Goal: Information Seeking & Learning: Learn about a topic

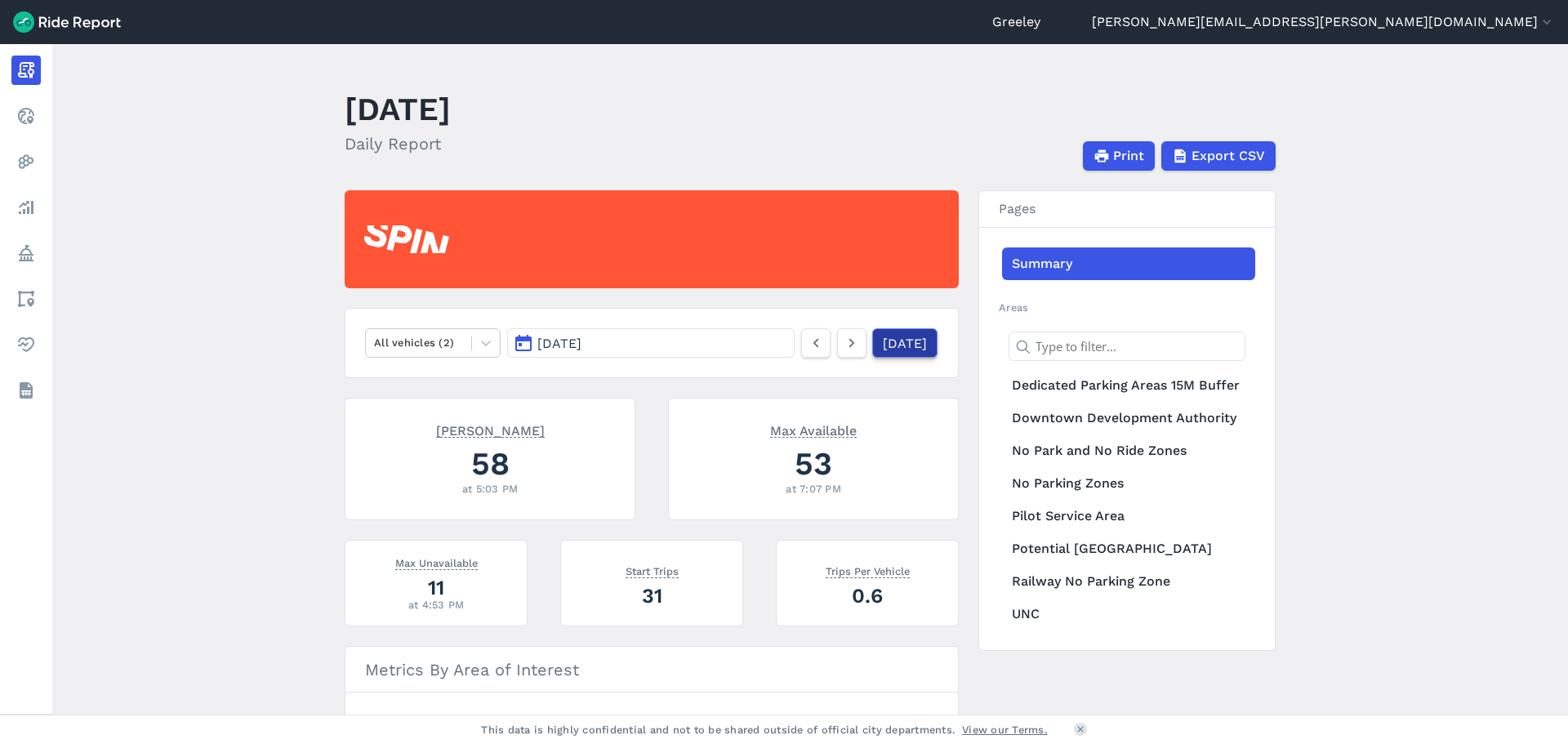
click at [921, 345] on link "[DATE]" at bounding box center [905, 343] width 65 height 30
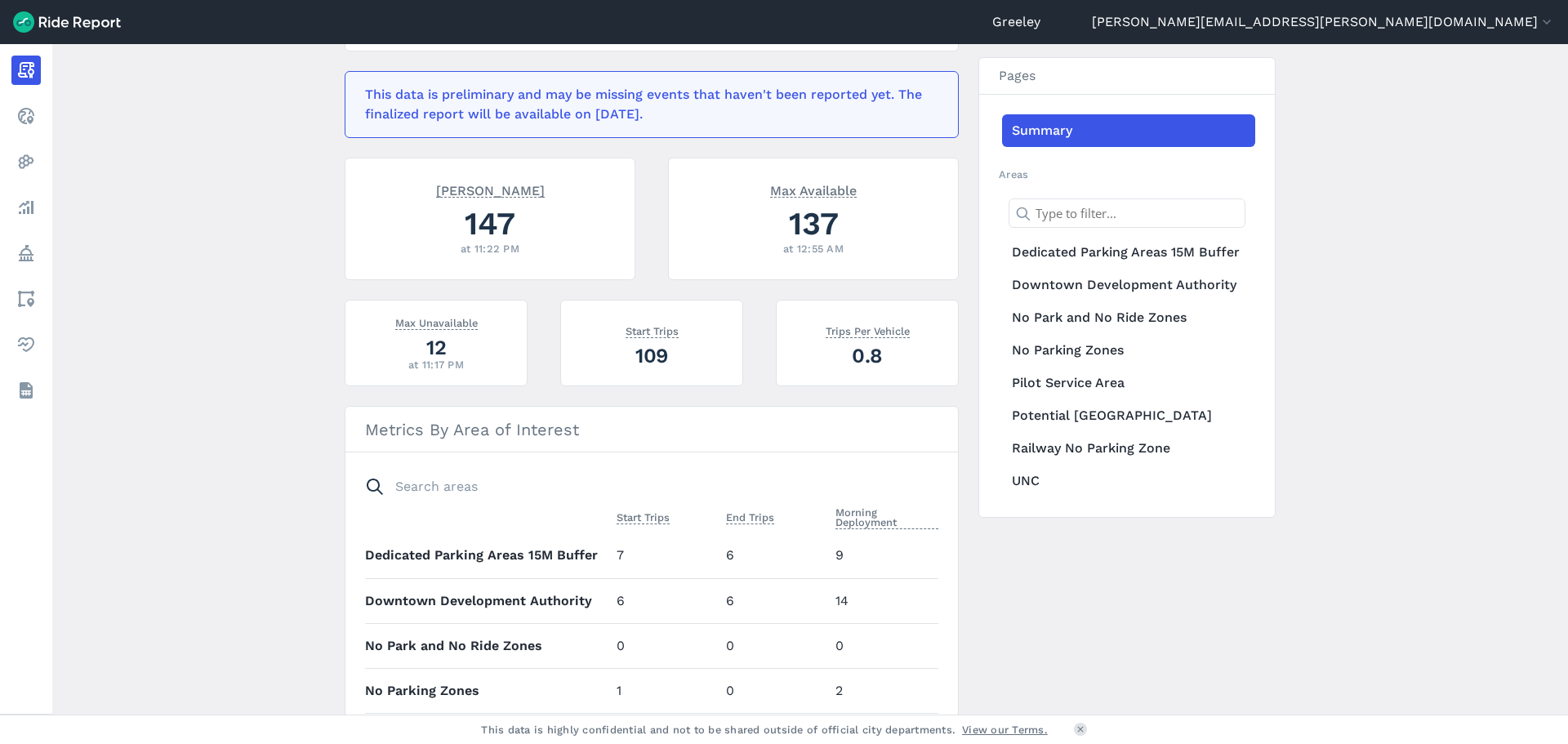
scroll to position [82, 0]
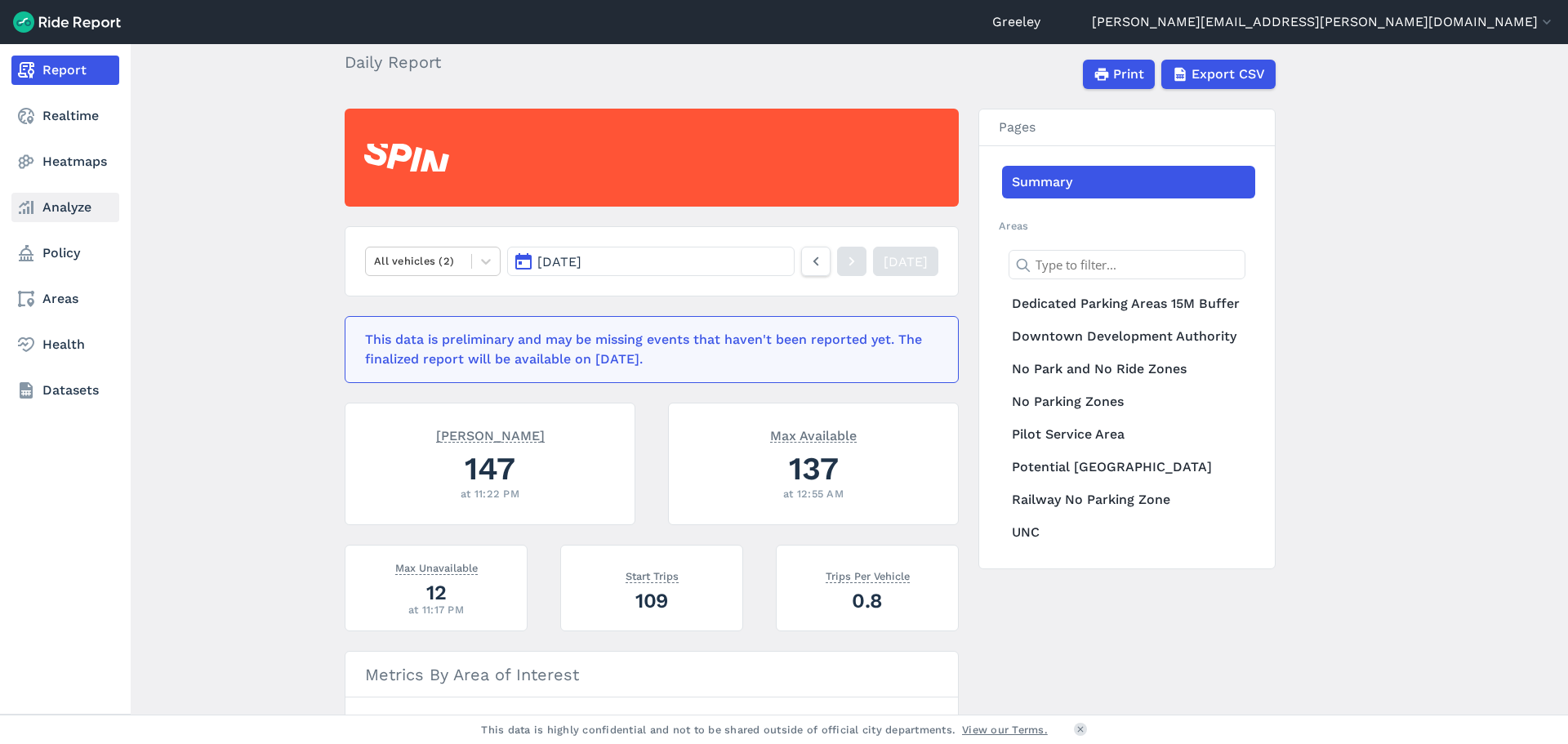
click at [41, 204] on link "Analyze" at bounding box center [65, 208] width 108 height 30
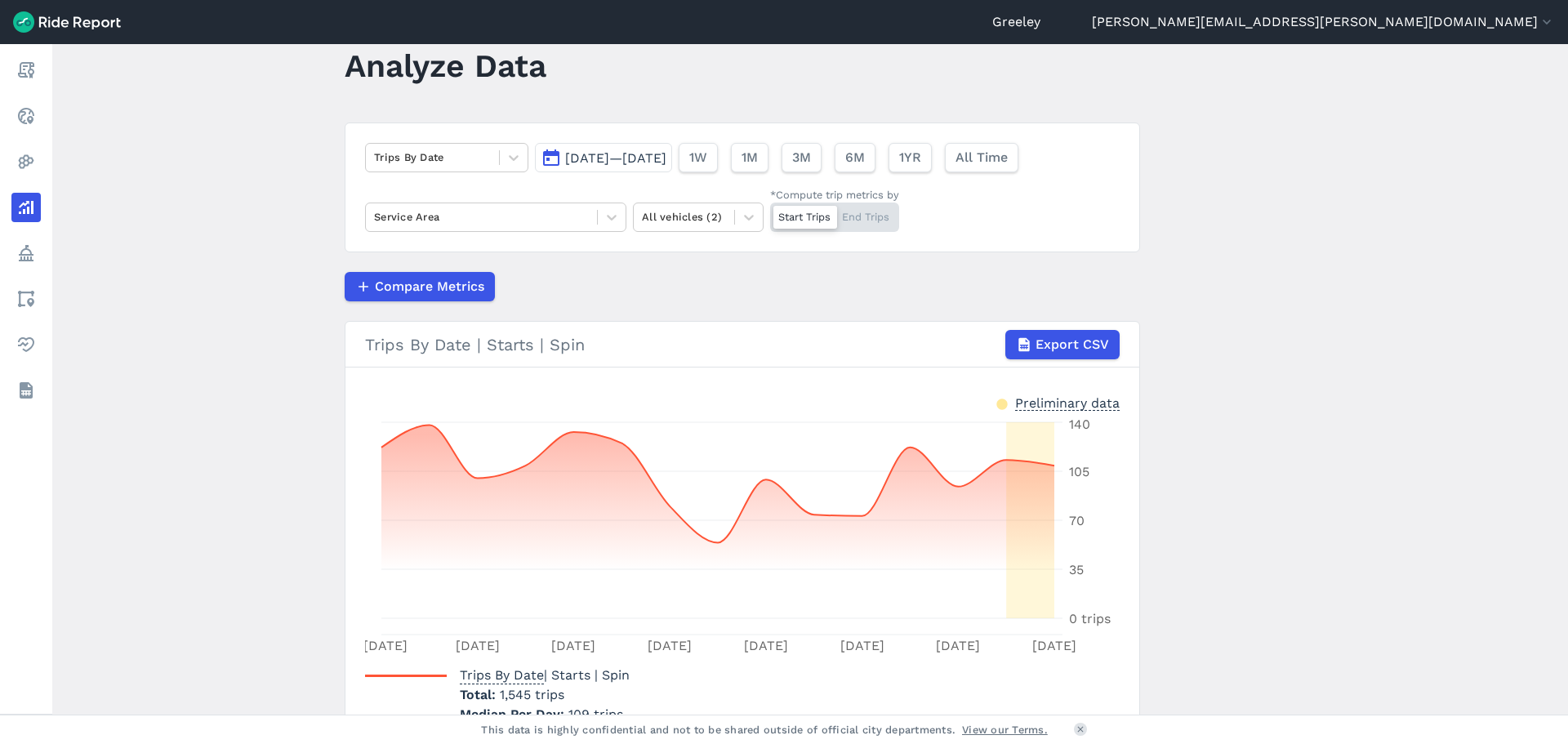
scroll to position [82, 0]
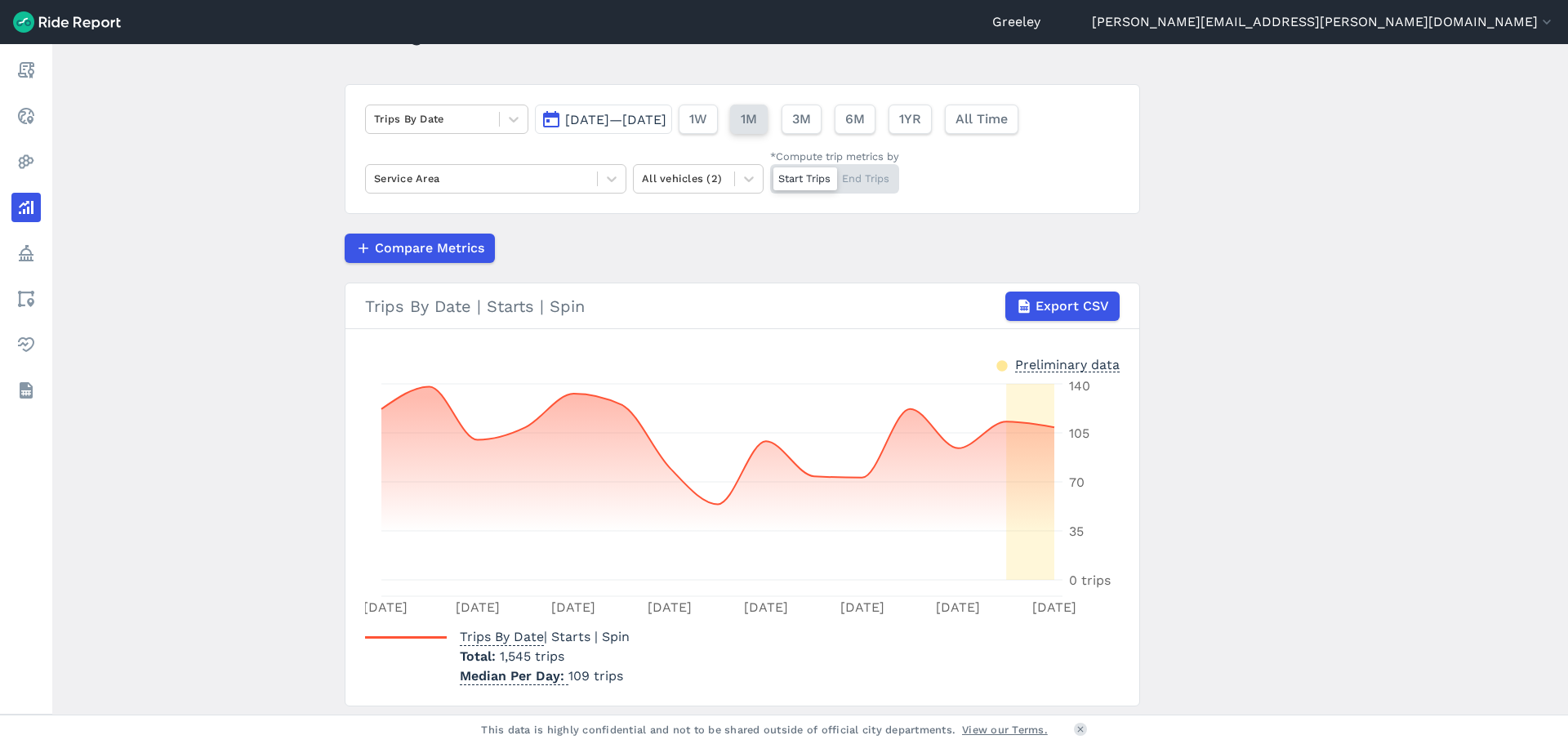
click at [758, 120] on span "1M" at bounding box center [749, 119] width 17 height 20
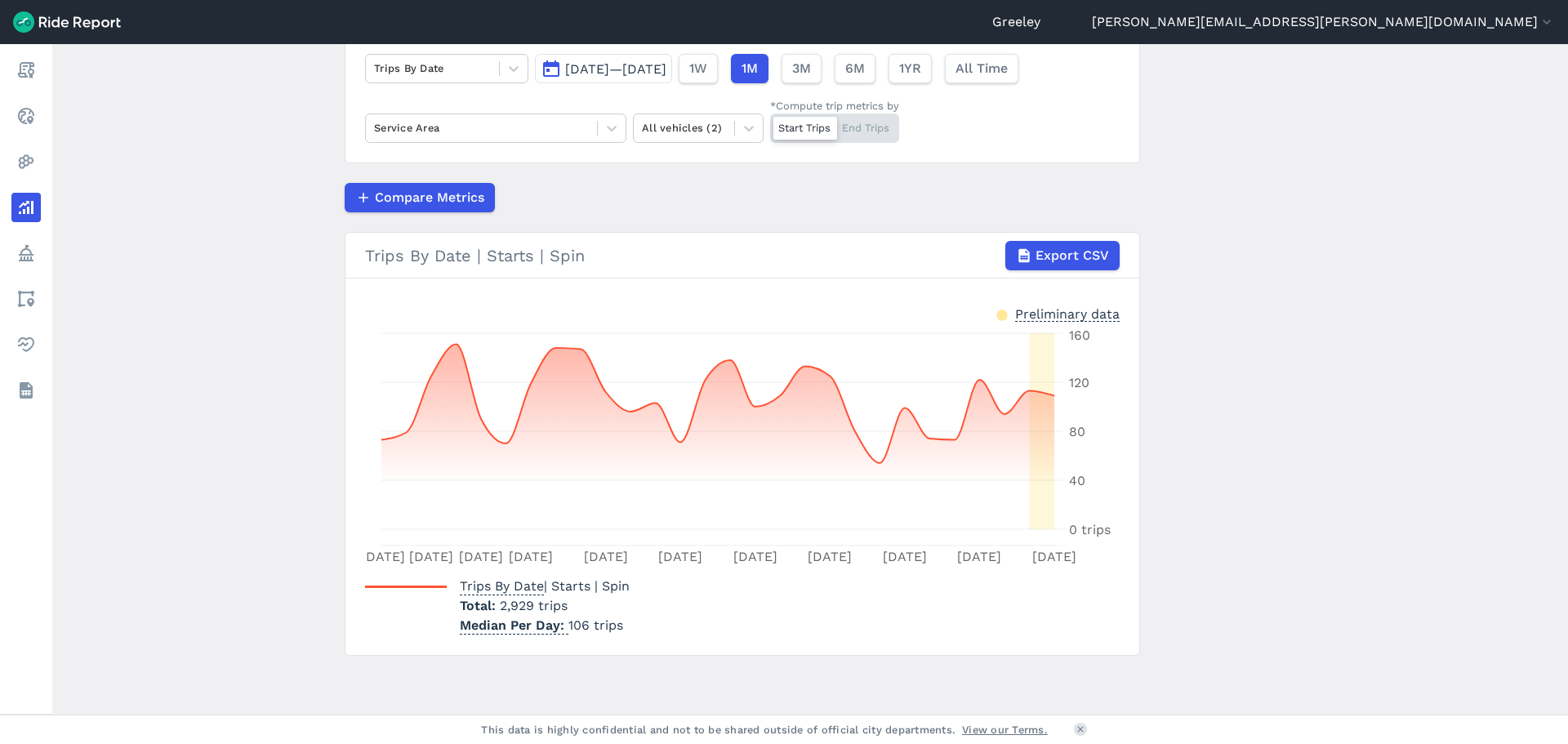
scroll to position [50, 0]
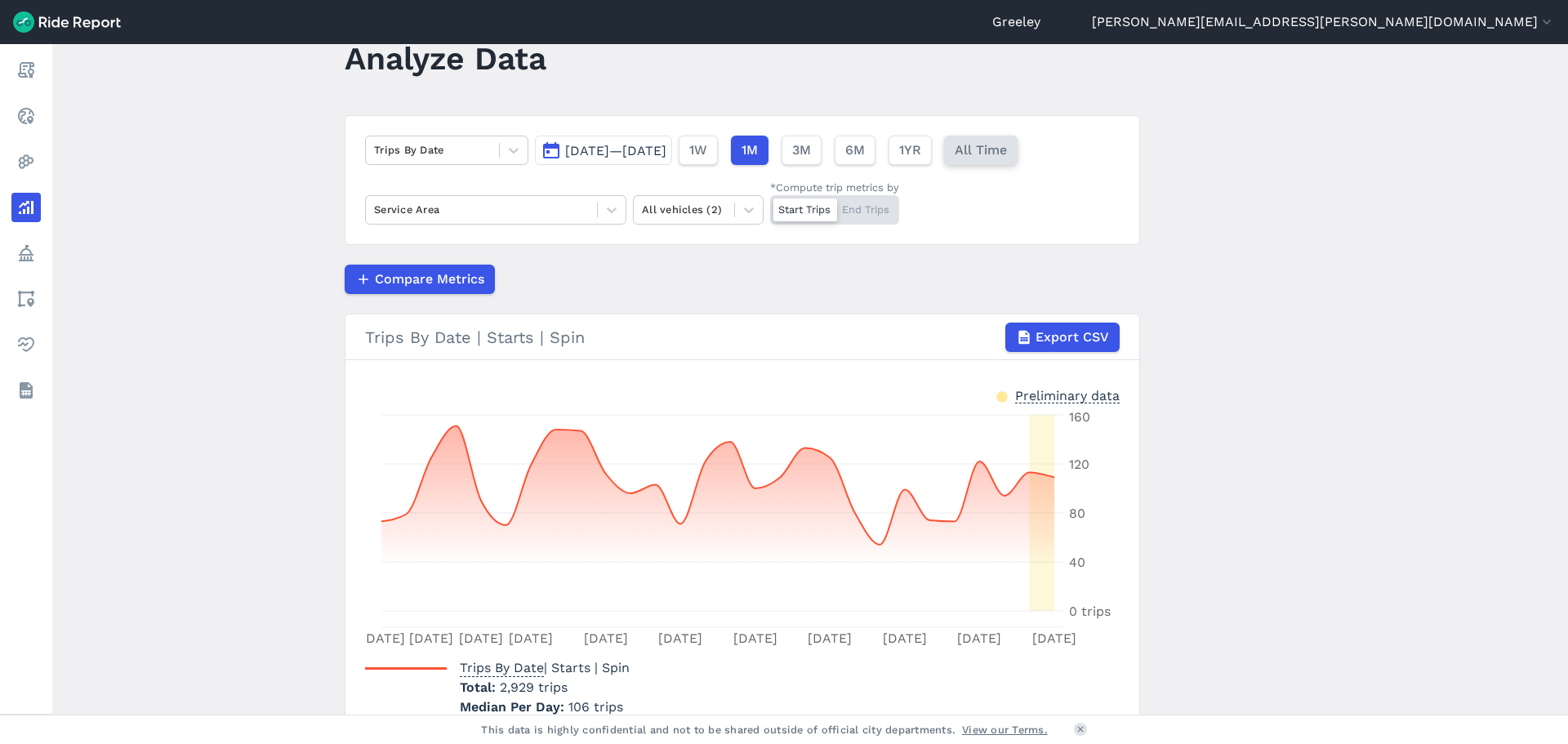
click at [1008, 150] on span "All Time" at bounding box center [980, 151] width 52 height 20
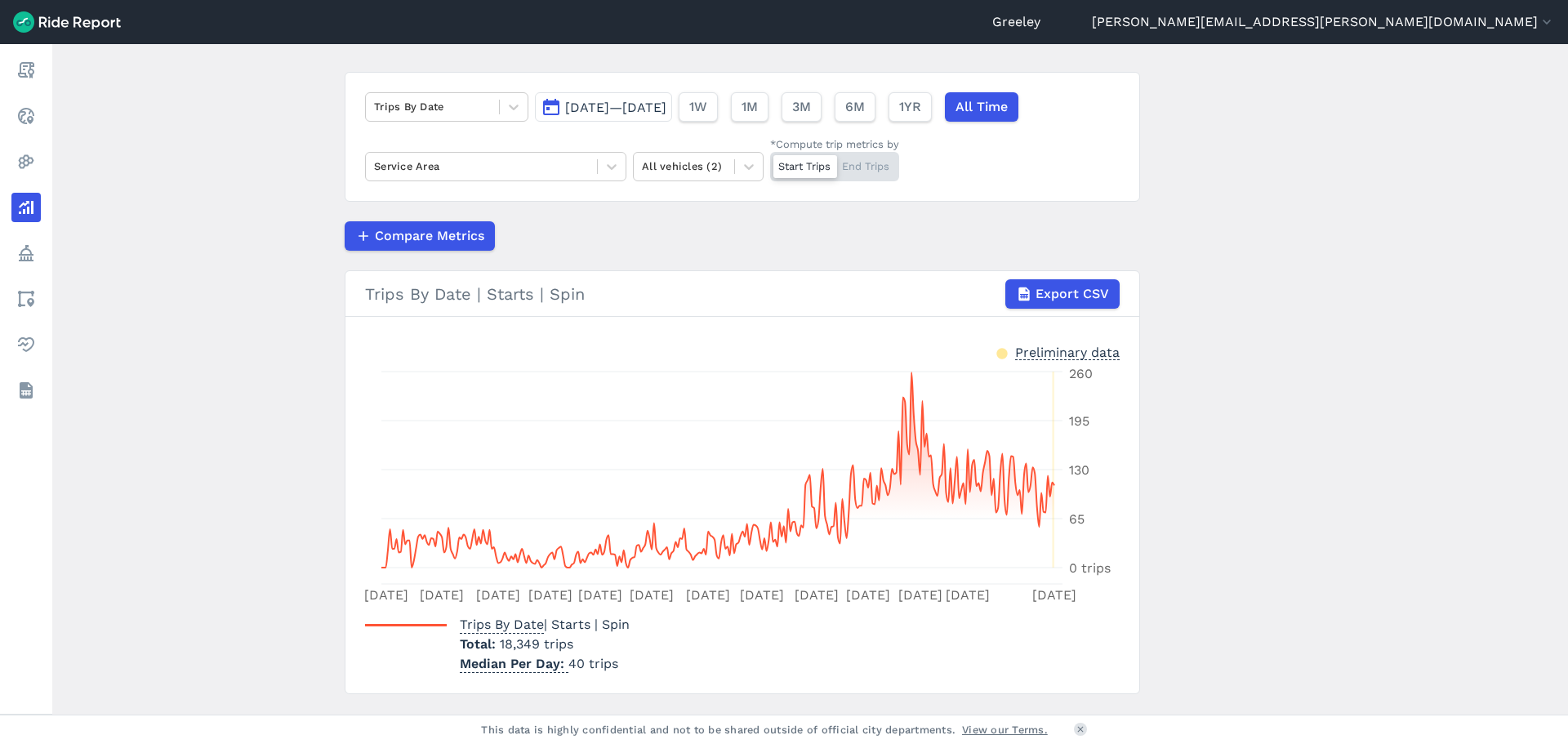
scroll to position [132, 0]
